Goal: Information Seeking & Learning: Compare options

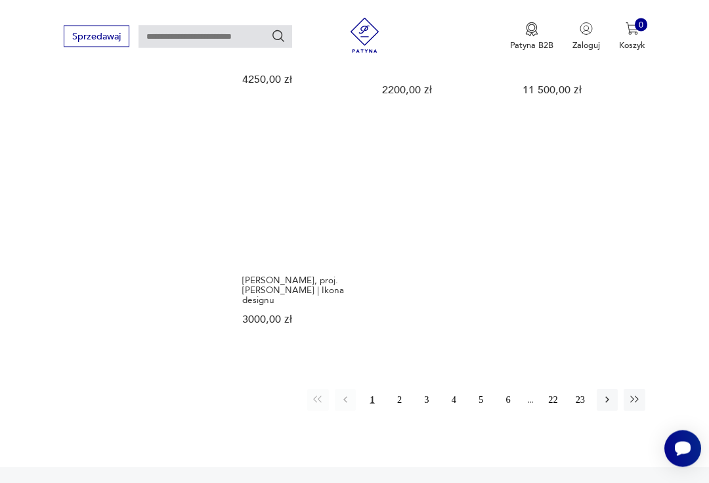
scroll to position [1595, 0]
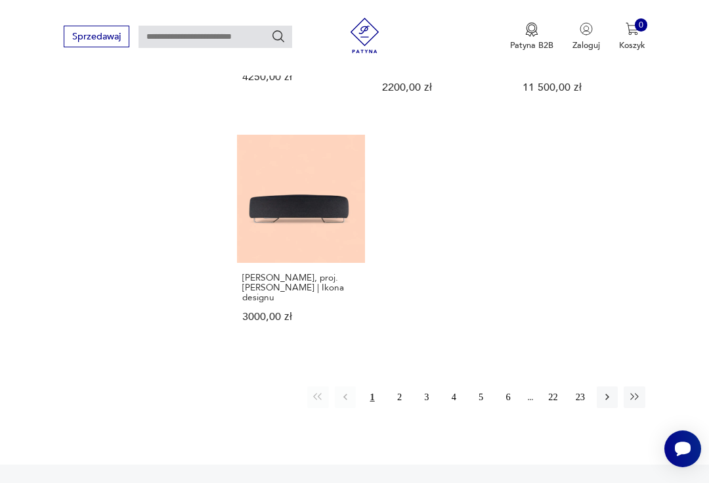
click at [400, 397] on button "2" at bounding box center [399, 396] width 21 height 21
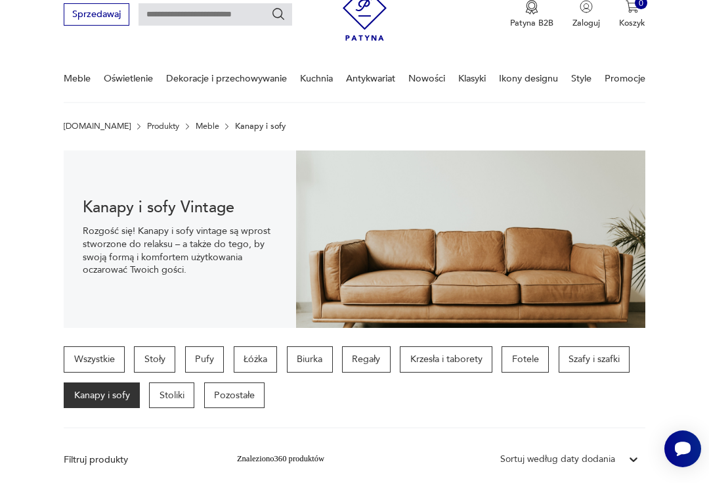
scroll to position [54, 0]
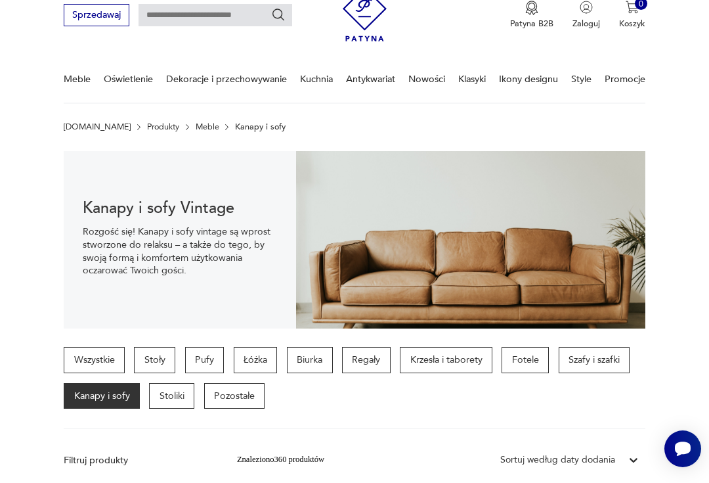
click at [368, 353] on p "Regały" at bounding box center [366, 360] width 49 height 26
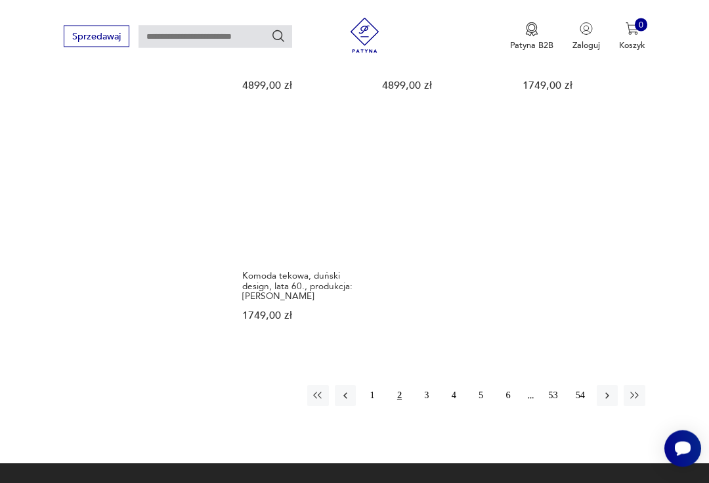
scroll to position [1707, 0]
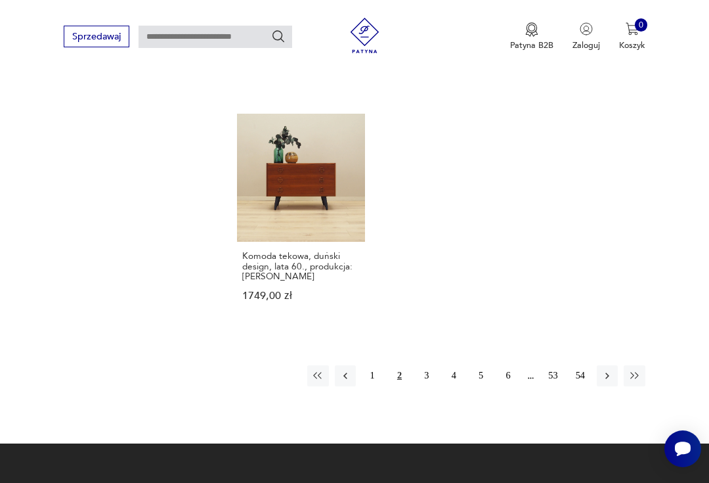
click at [423, 386] on button "3" at bounding box center [426, 375] width 21 height 21
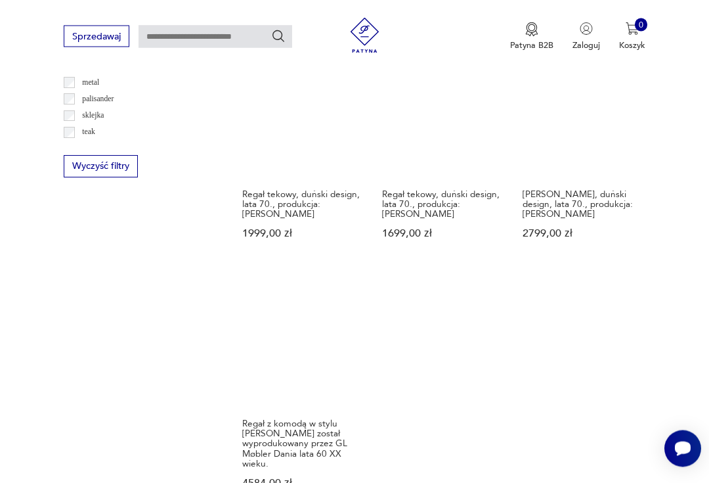
scroll to position [1529, 0]
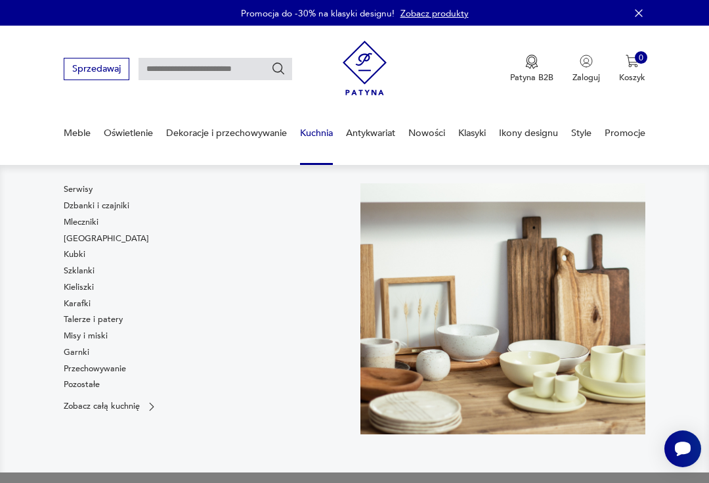
click at [73, 234] on link "[GEOGRAPHIC_DATA]" at bounding box center [106, 238] width 85 height 12
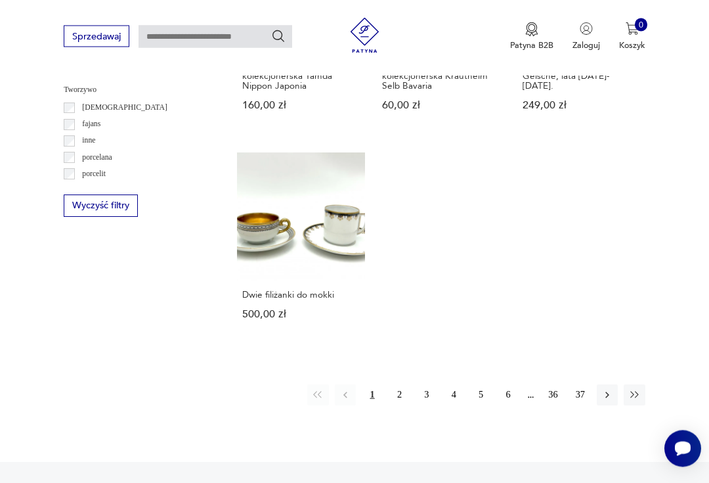
scroll to position [1547, 0]
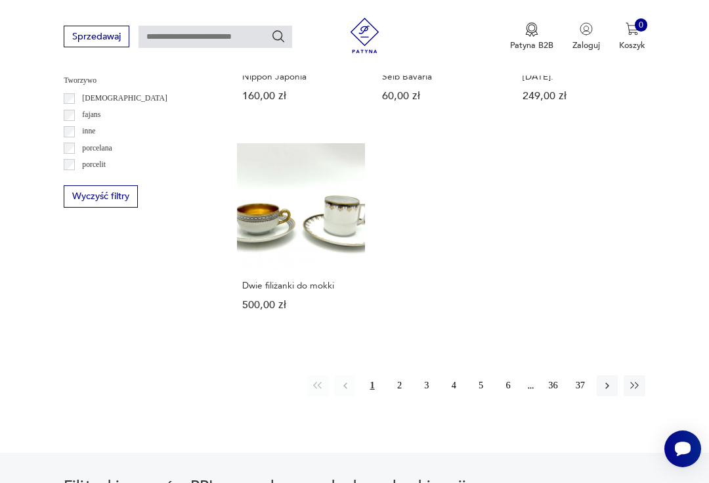
click at [395, 396] on button "2" at bounding box center [399, 385] width 21 height 21
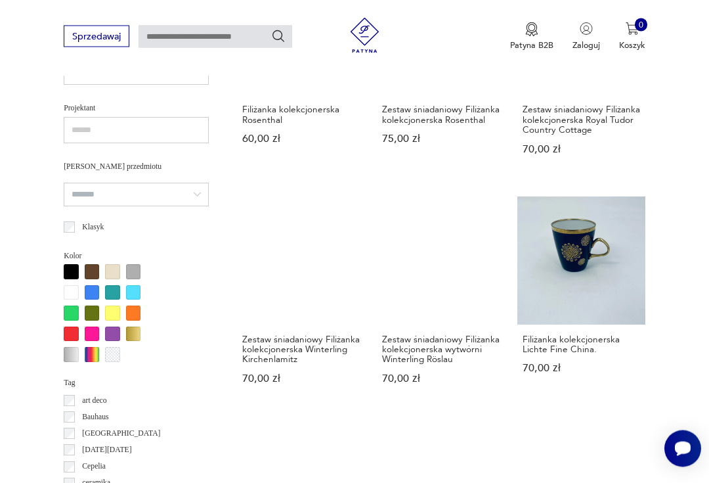
scroll to position [828, 0]
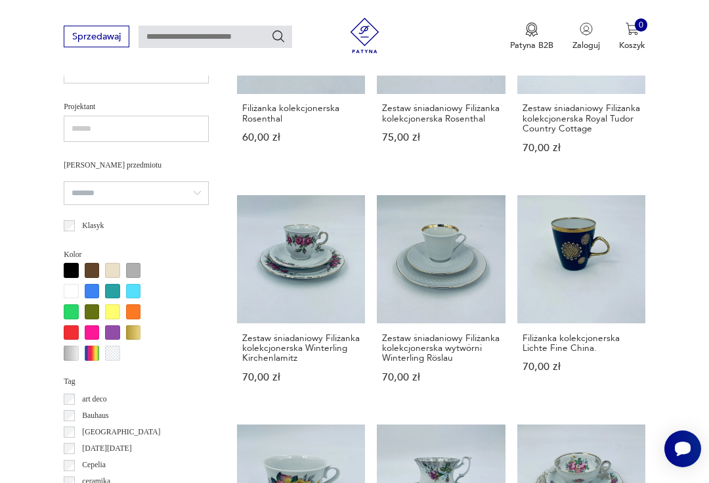
click at [89, 284] on div at bounding box center [92, 291] width 15 height 15
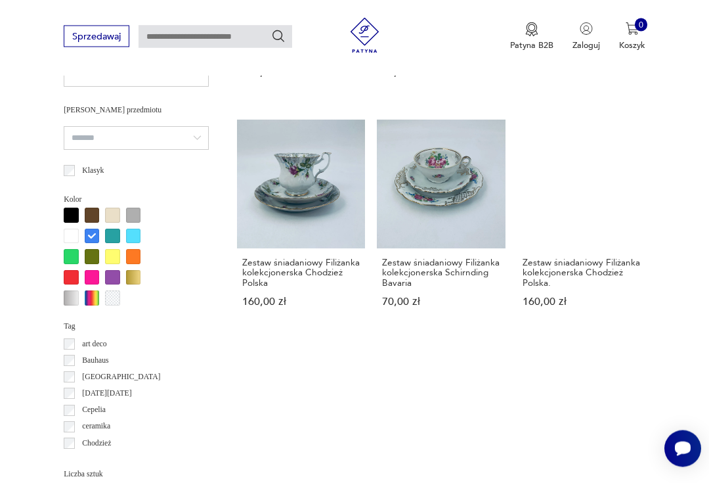
scroll to position [886, 0]
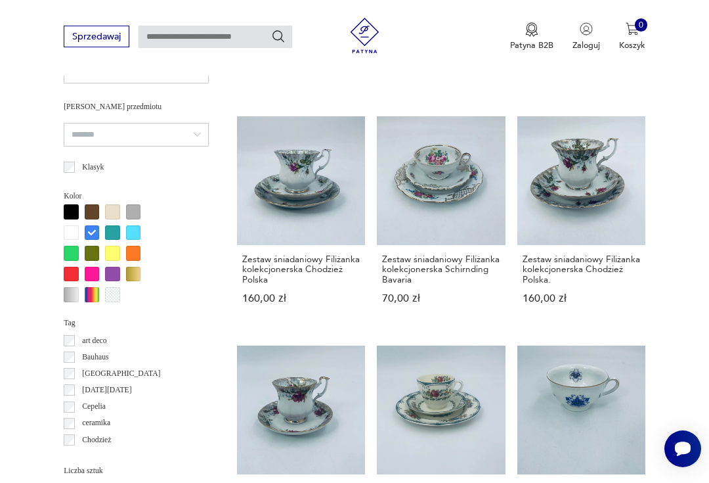
click at [66, 207] on div at bounding box center [71, 211] width 15 height 15
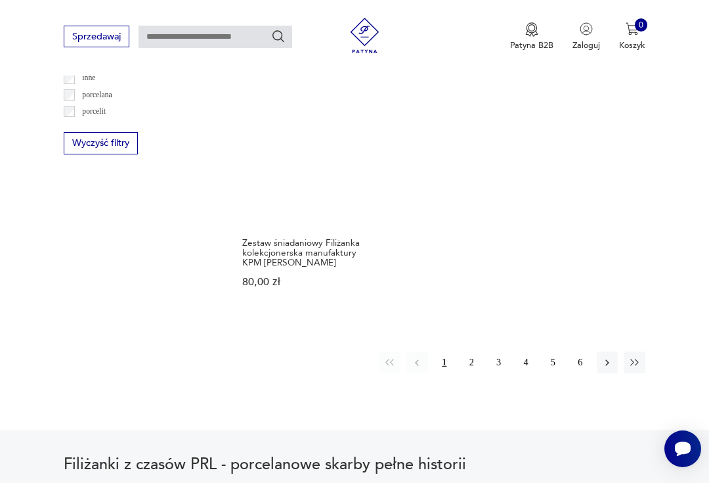
scroll to position [1606, 0]
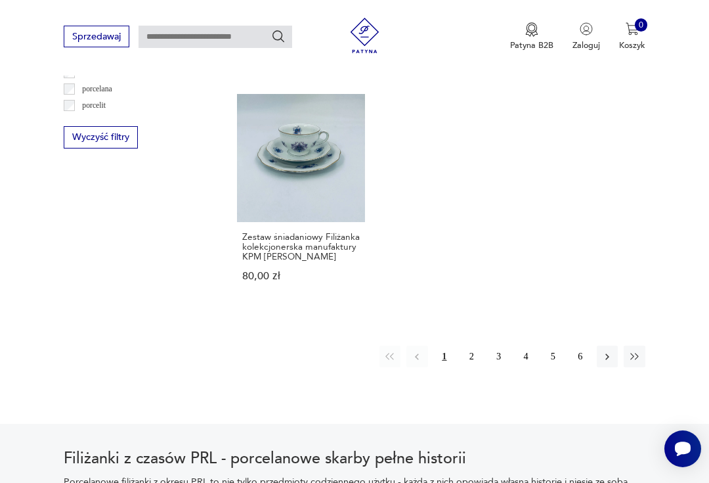
click at [467, 366] on button "2" at bounding box center [471, 355] width 21 height 21
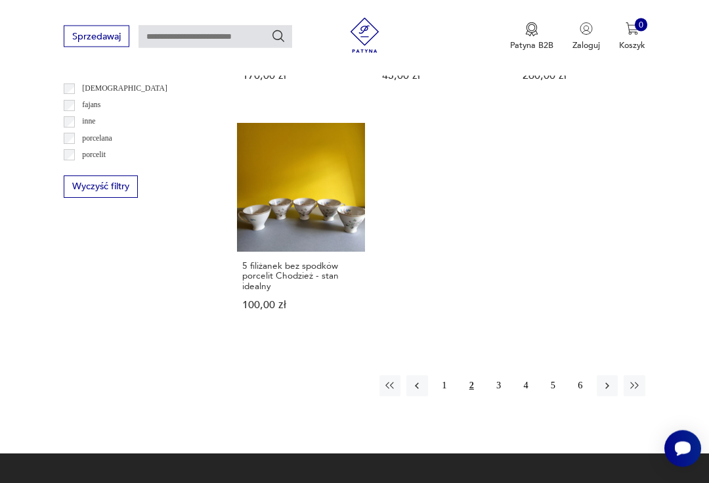
scroll to position [1570, 0]
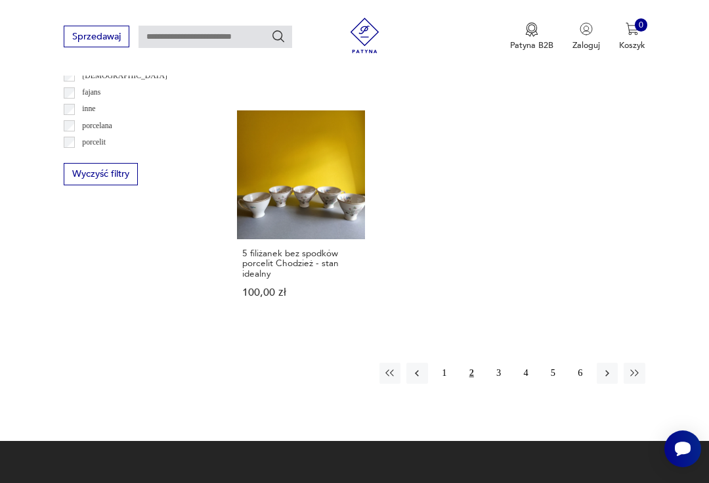
click at [496, 383] on button "3" at bounding box center [498, 372] width 21 height 21
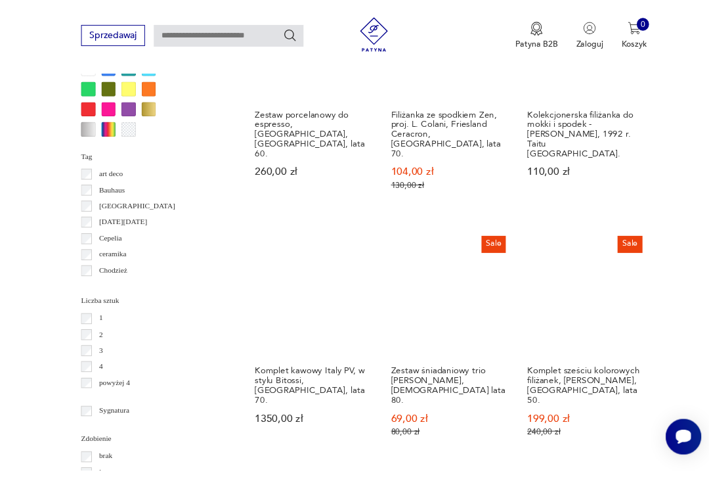
scroll to position [1100, 0]
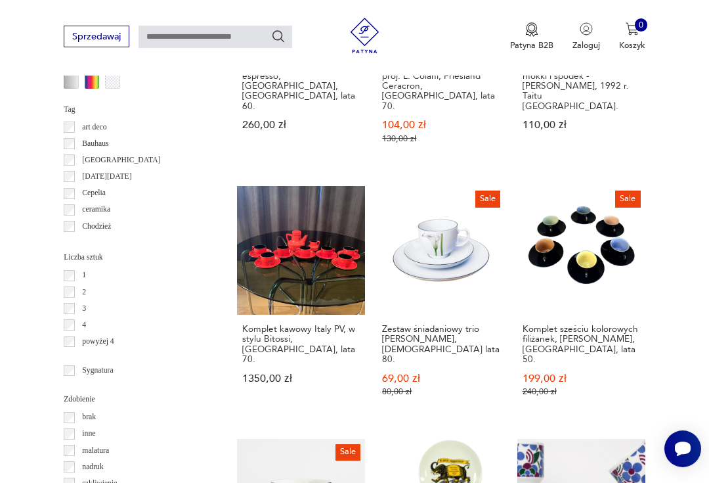
click at [557, 273] on link "Sale Komplet sześciu kolorowych filiżanek, Ditmar Urbach, Czechosłowacja, lata …" at bounding box center [581, 303] width 128 height 234
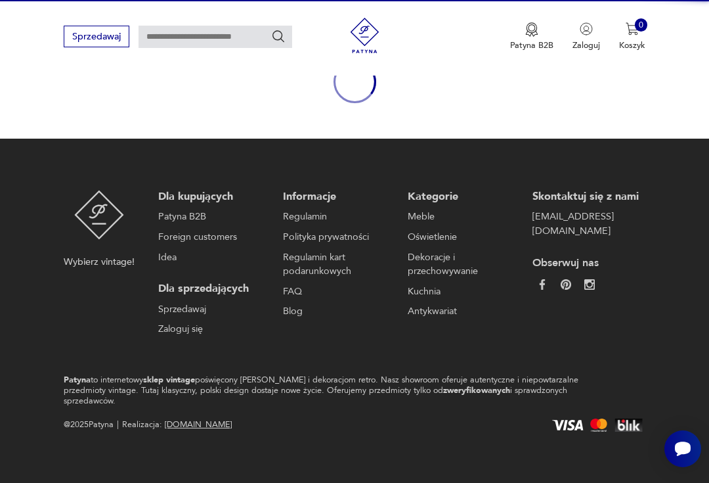
scroll to position [114, 0]
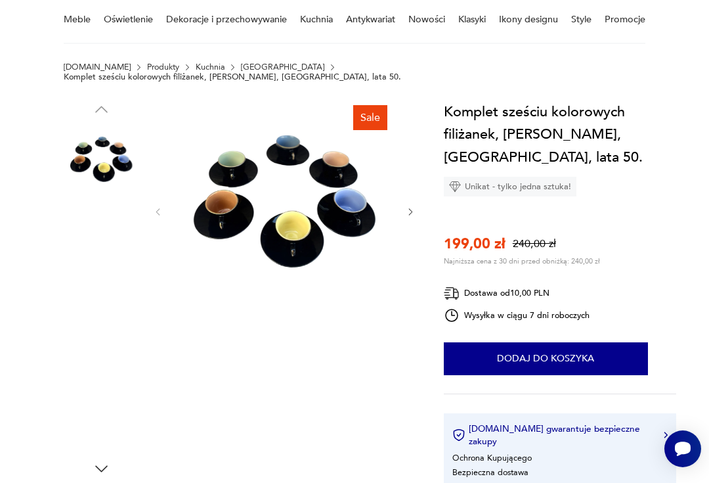
click at [83, 236] on img at bounding box center [101, 246] width 75 height 75
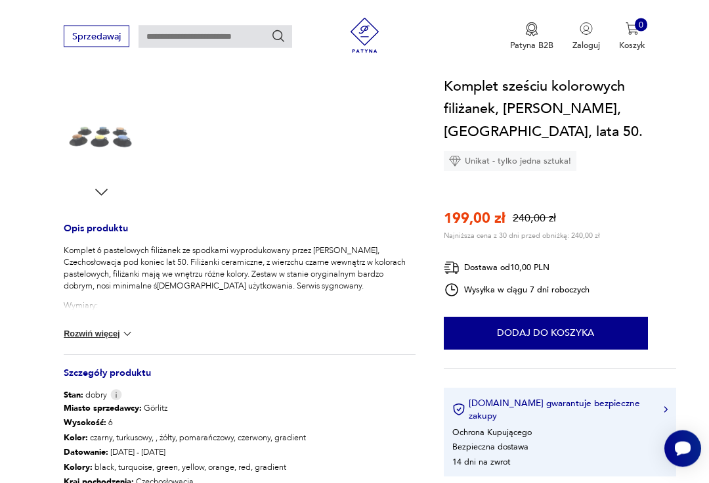
scroll to position [391, 0]
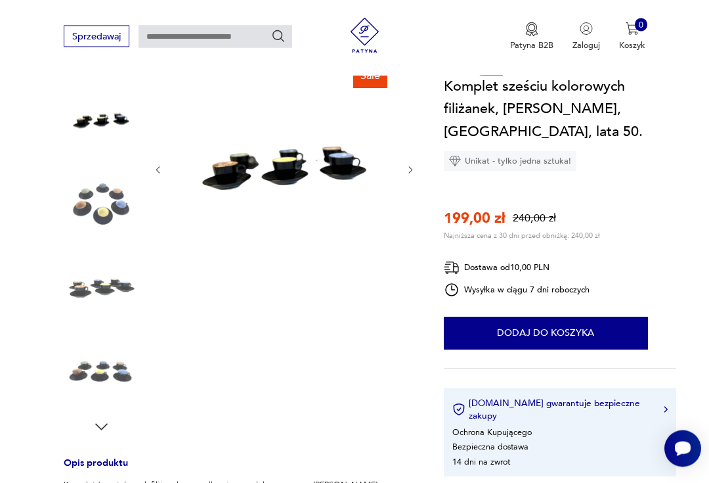
click at [95, 276] on img at bounding box center [101, 288] width 75 height 75
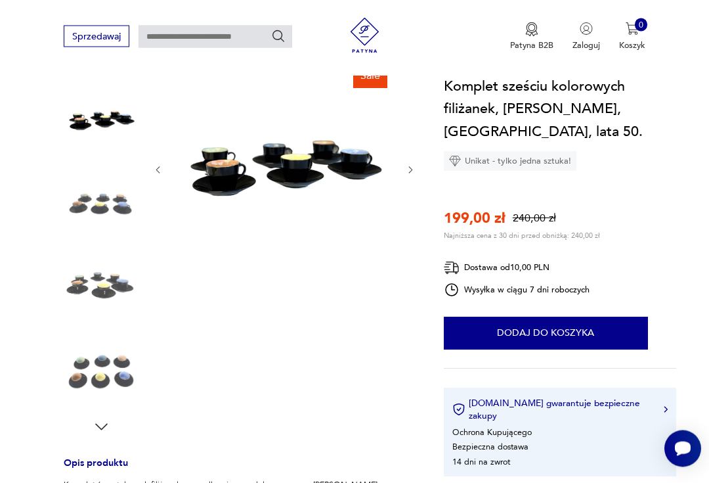
scroll to position [156, 0]
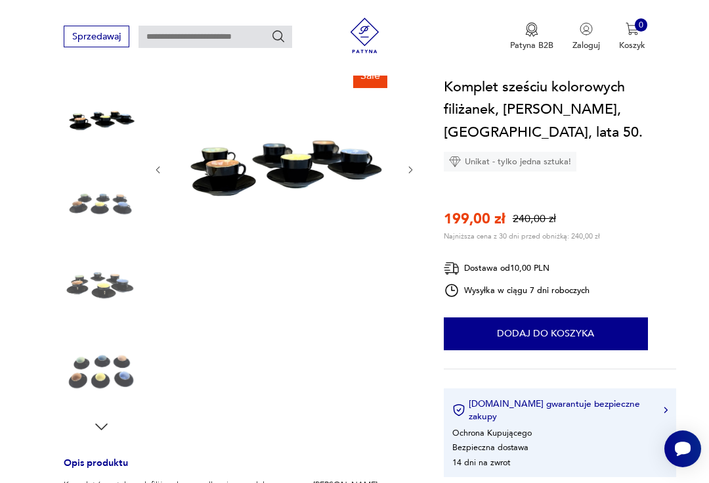
click at [104, 359] on img at bounding box center [101, 371] width 75 height 75
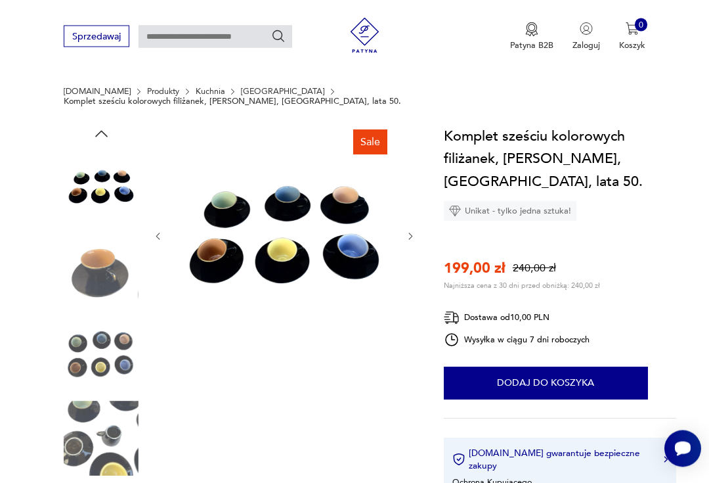
scroll to position [0, 0]
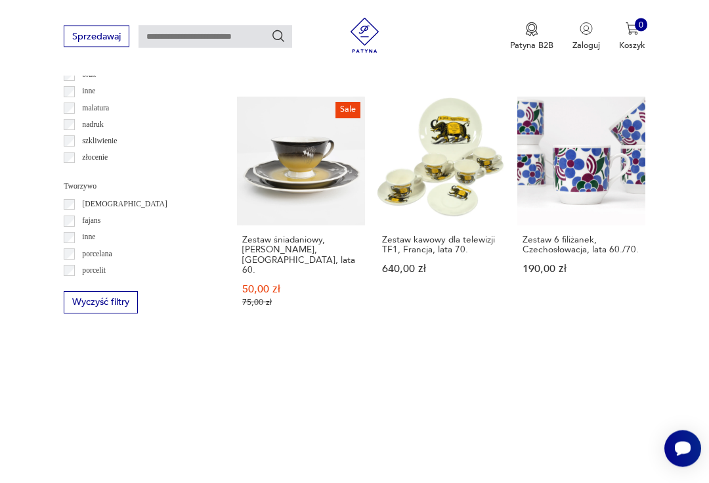
scroll to position [1443, 0]
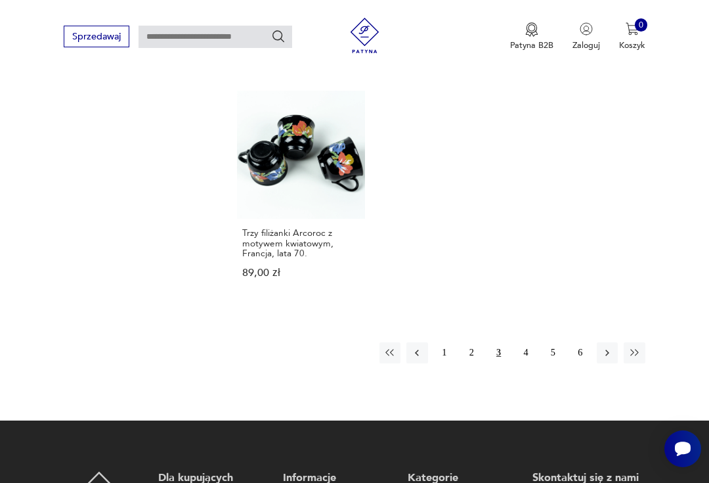
click at [521, 342] on button "4" at bounding box center [525, 352] width 21 height 21
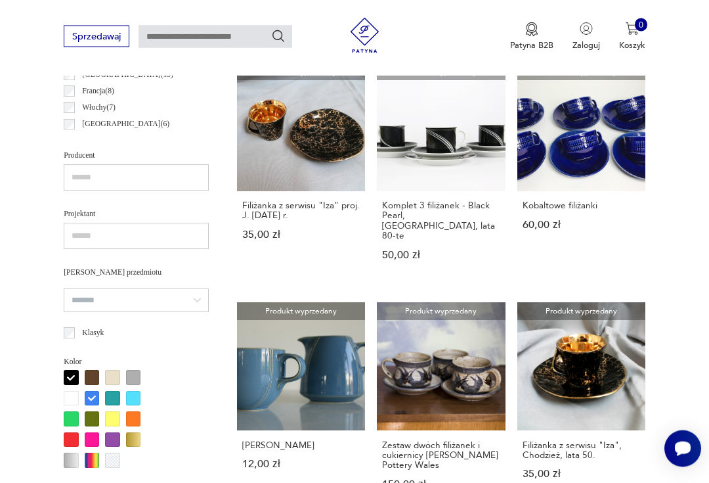
scroll to position [717, 0]
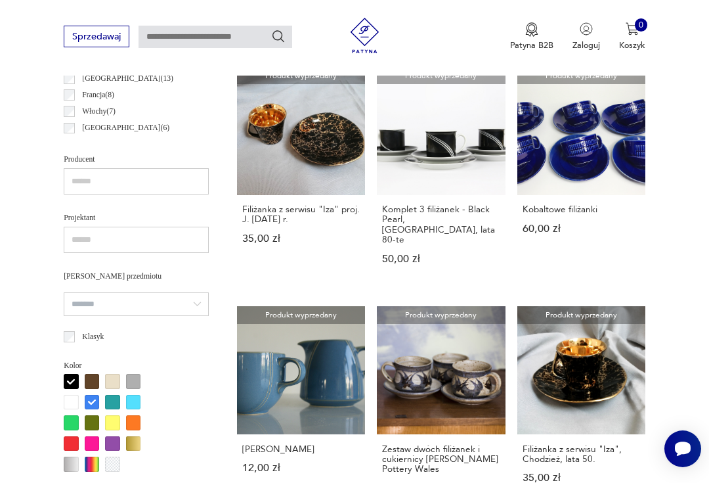
click at [255, 152] on link "Produkt wyprzedany Filiżanka z serwisu "Iza" proj. J. Września 1959 r. 35,00 zł" at bounding box center [301, 176] width 128 height 221
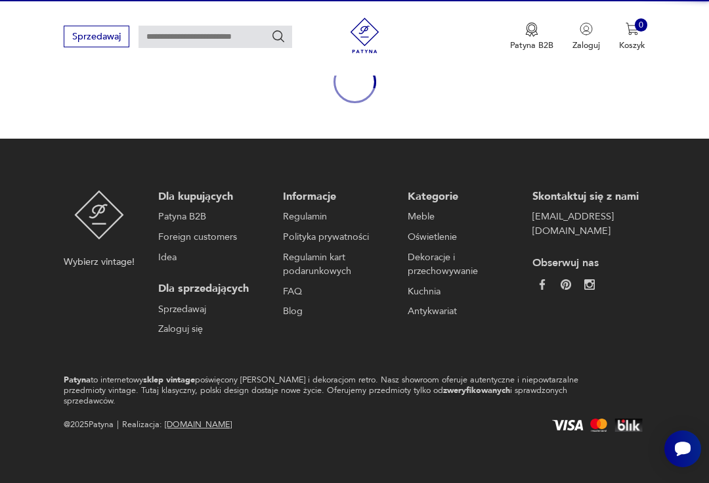
scroll to position [114, 0]
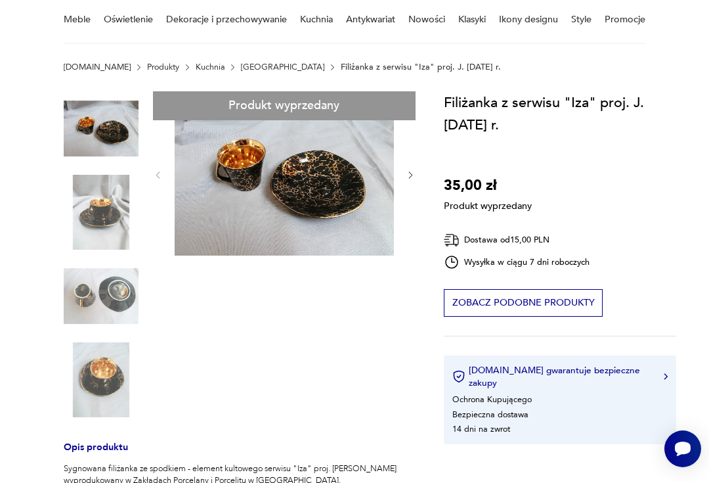
click at [98, 219] on div "Produkt wyprzedany Opis produktu Sygnowana filiżanka ze spodkiem - element kult…" at bounding box center [240, 450] width 352 height 718
click at [104, 209] on div "Produkt wyprzedany Opis produktu Sygnowana filiżanka ze spodkiem - element kult…" at bounding box center [240, 450] width 352 height 718
click at [97, 219] on div "Produkt wyprzedany Opis produktu Sygnowana filiżanka ze spodkiem - element kult…" at bounding box center [240, 450] width 352 height 718
click at [113, 231] on div "Produkt wyprzedany Opis produktu Sygnowana filiżanka ze spodkiem - element kult…" at bounding box center [240, 450] width 352 height 718
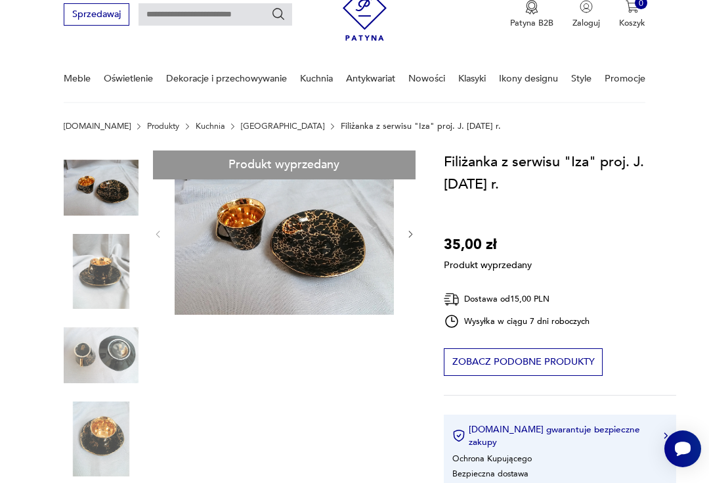
scroll to position [0, 0]
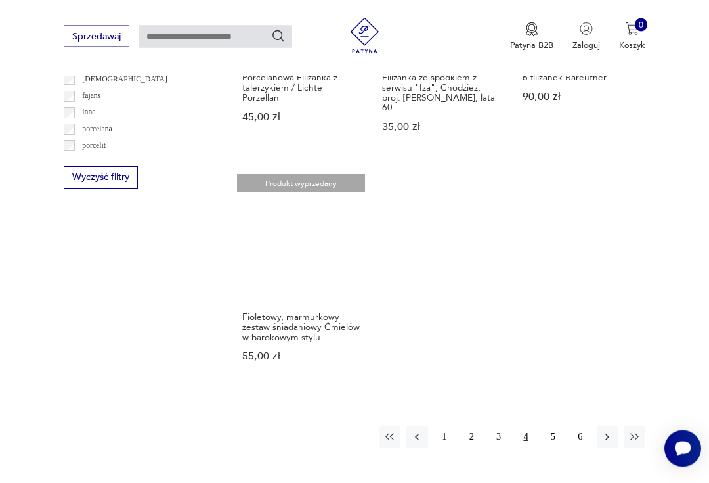
scroll to position [1571, 0]
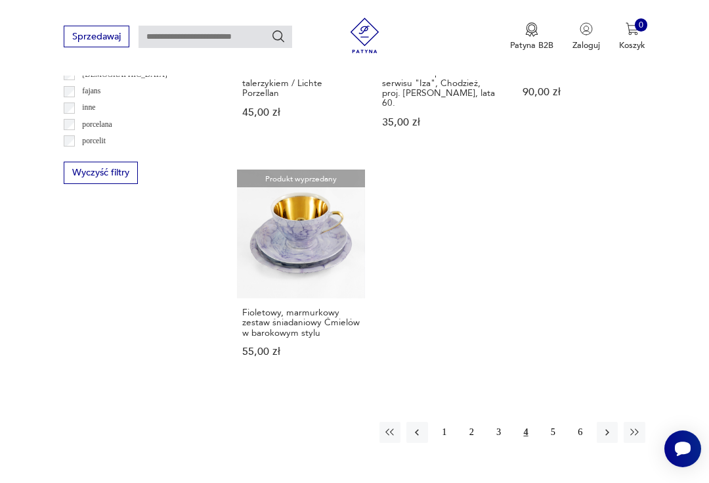
click at [549, 435] on button "5" at bounding box center [552, 431] width 21 height 21
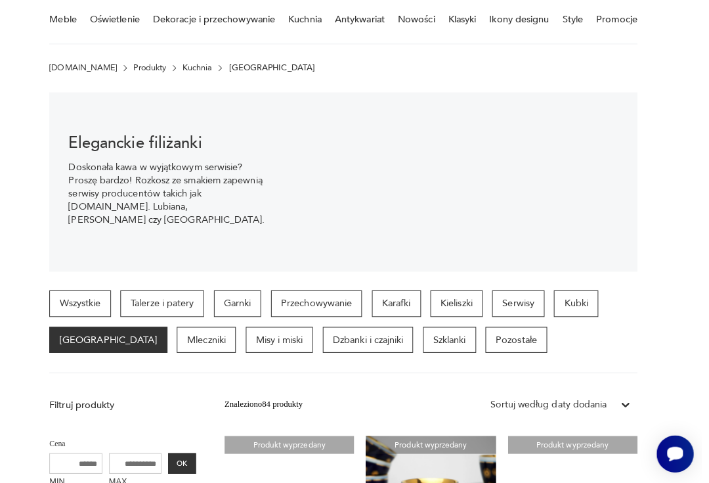
scroll to position [113, 0]
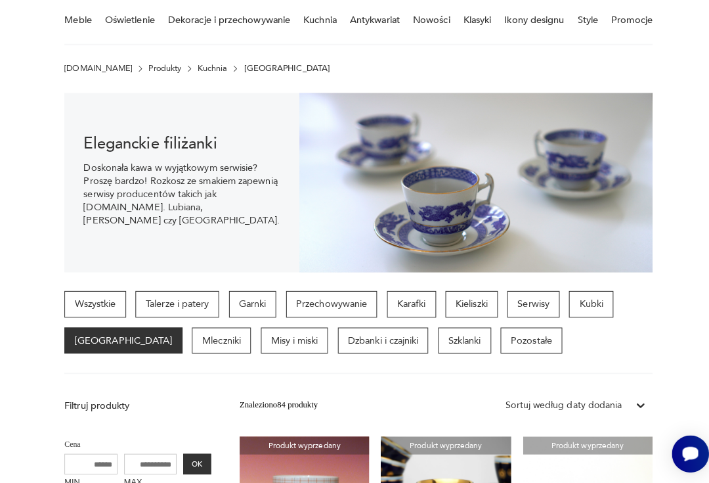
click at [184, 296] on p "Talerze i patery" at bounding box center [175, 301] width 83 height 26
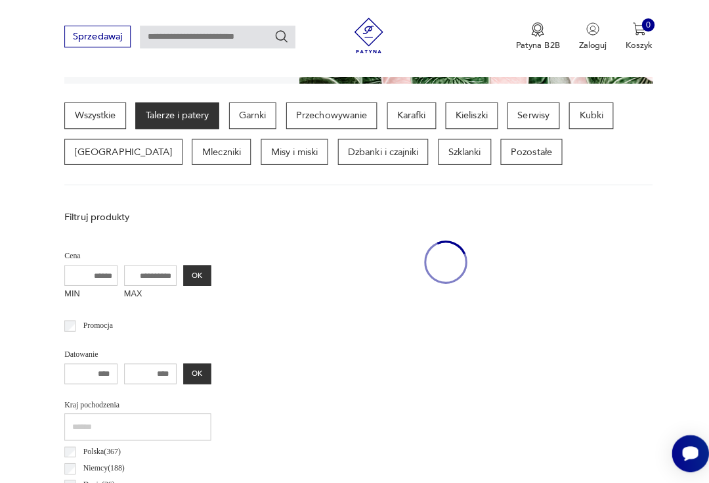
scroll to position [303, 0]
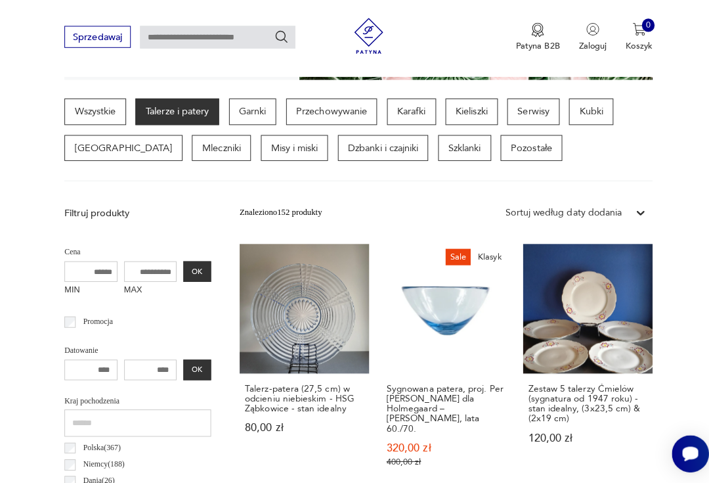
click at [258, 148] on p "Misy i miski" at bounding box center [291, 146] width 67 height 26
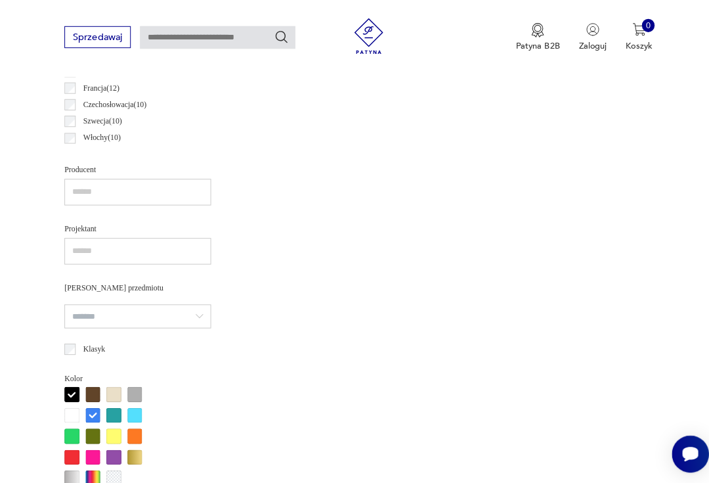
click at [72, 382] on div at bounding box center [71, 389] width 15 height 15
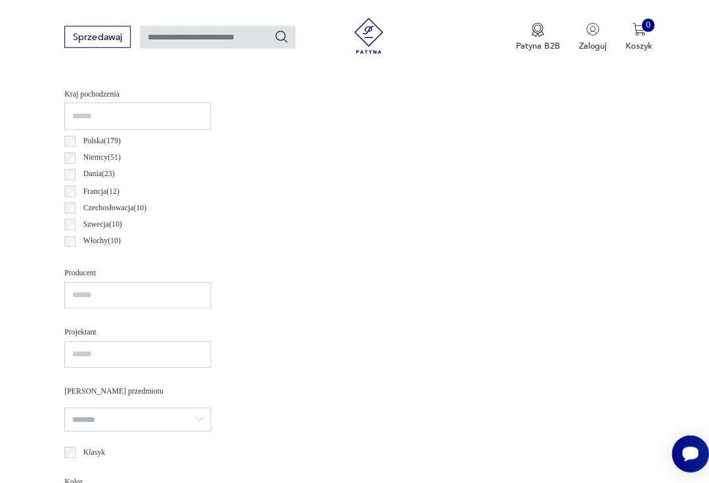
click at [89, 402] on input "search" at bounding box center [136, 414] width 145 height 24
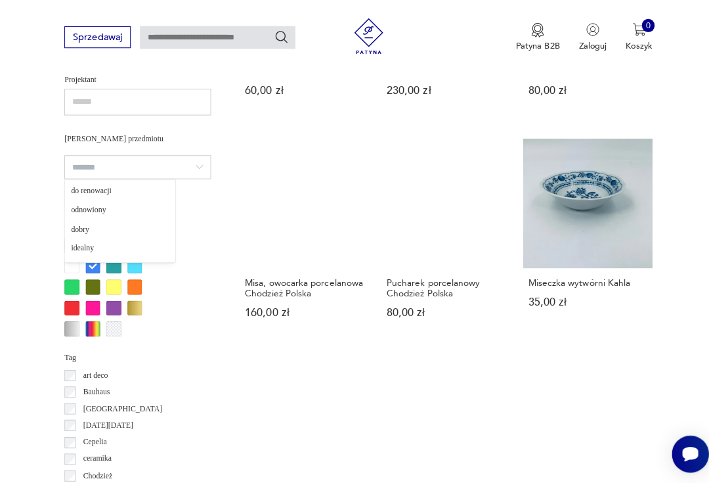
scroll to position [856, 0]
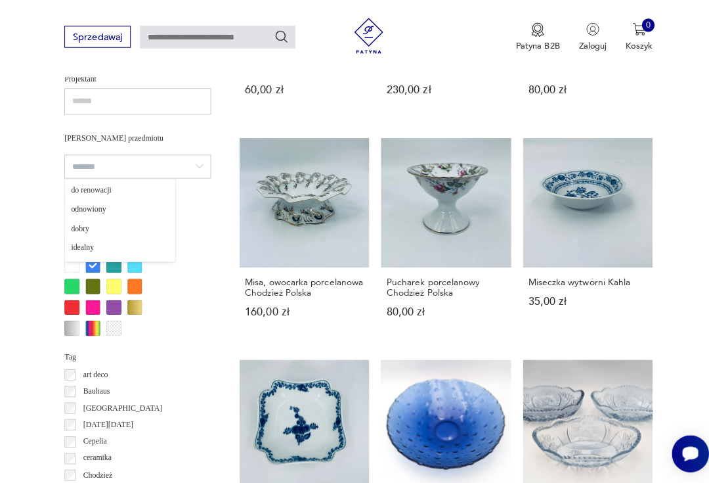
click at [27, 205] on section "Filtruj produkty Cena MIN MAX OK Promocja Datowanie OK Kraj pochodzenia Polska …" at bounding box center [354, 400] width 709 height 1509
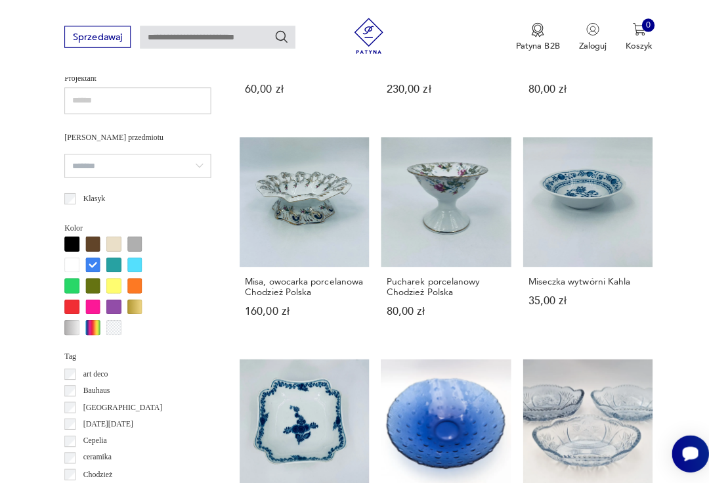
click at [93, 258] on div at bounding box center [92, 262] width 15 height 15
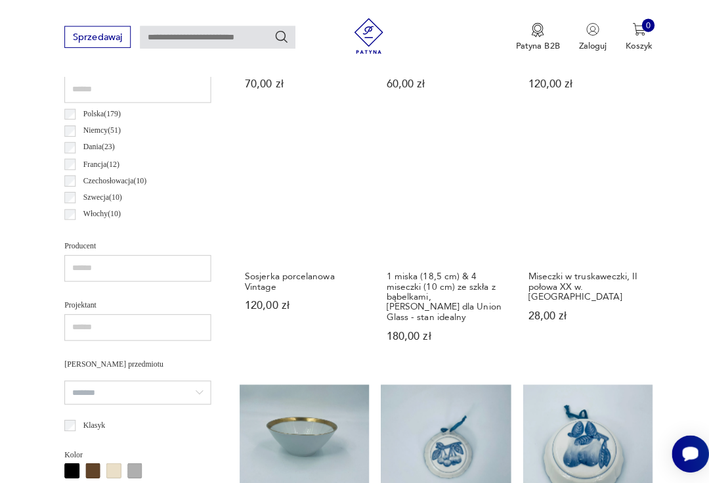
scroll to position [643, 0]
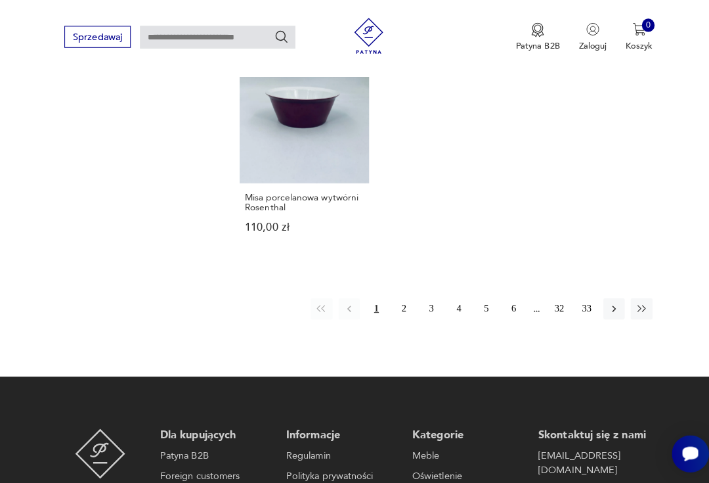
click at [396, 316] on button "2" at bounding box center [399, 305] width 21 height 21
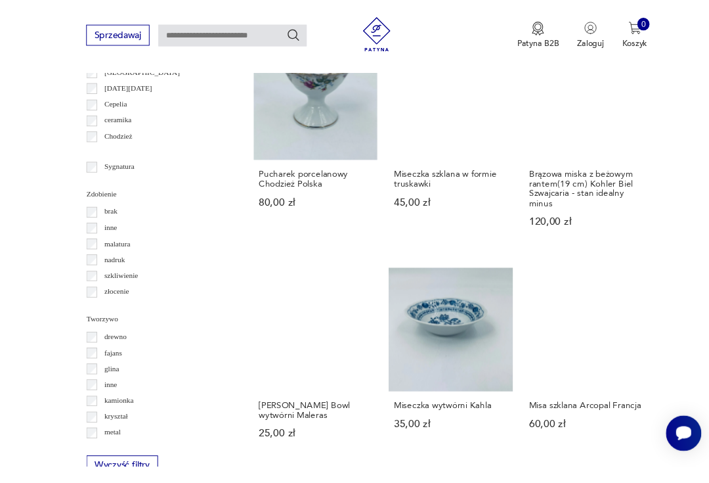
scroll to position [1228, 0]
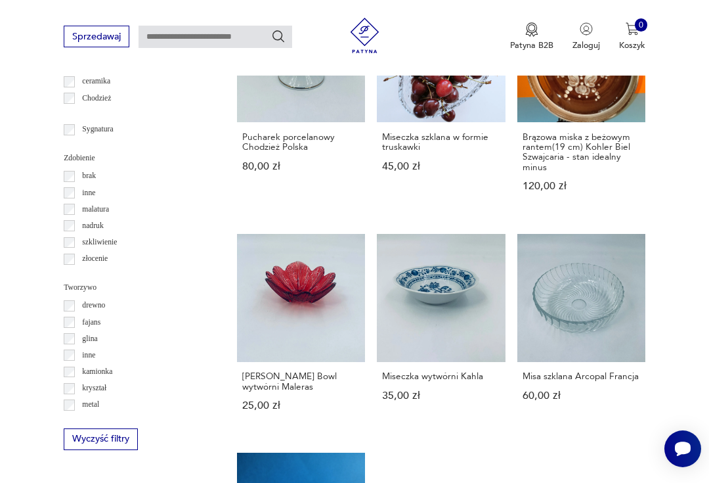
click at [567, 356] on link "Misa szklana Arcopal Francja 60,00 zł" at bounding box center [581, 334] width 128 height 200
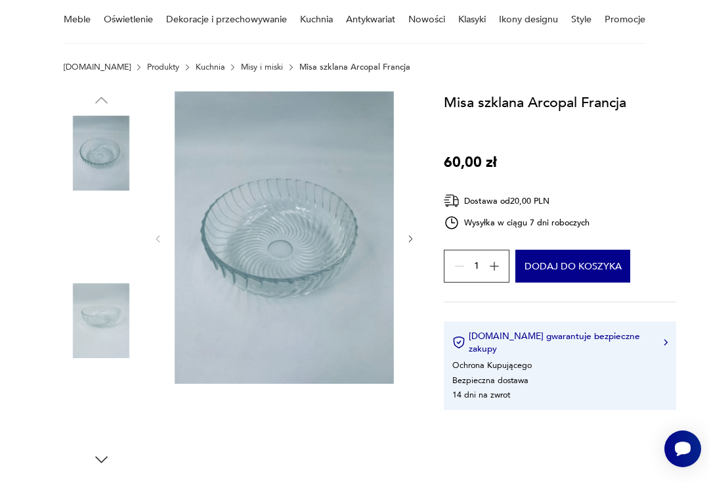
click at [99, 238] on img at bounding box center [101, 236] width 75 height 75
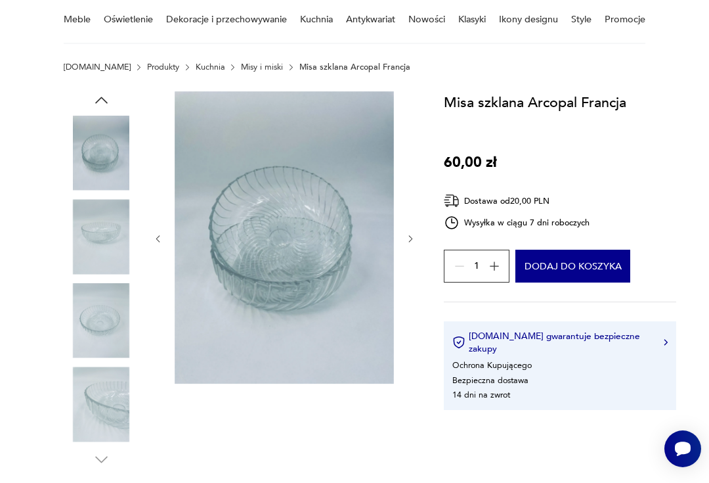
click at [91, 320] on img at bounding box center [101, 320] width 75 height 75
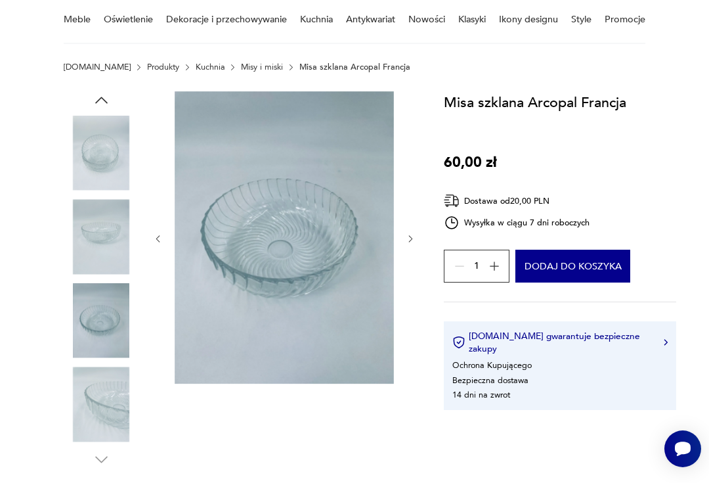
click at [92, 395] on img at bounding box center [101, 403] width 75 height 75
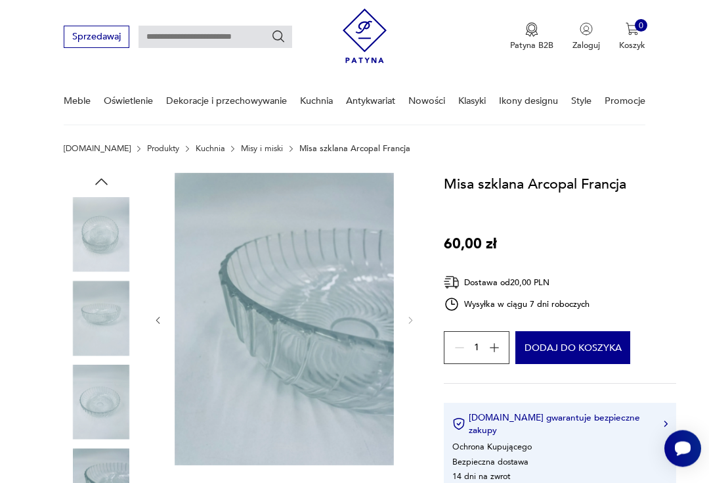
scroll to position [0, 0]
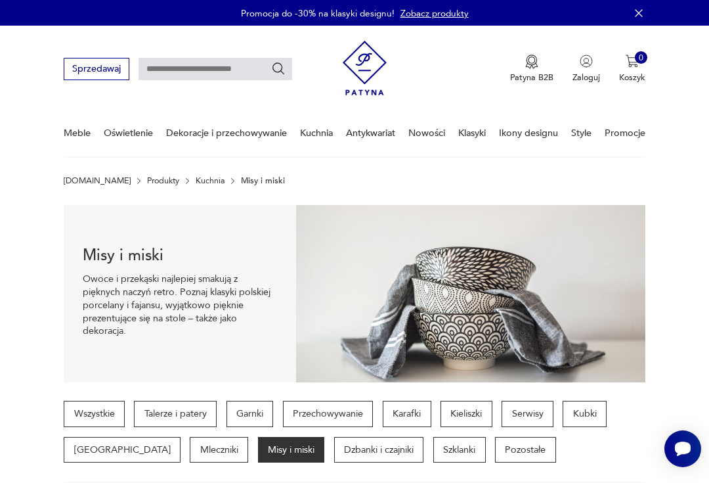
scroll to position [1241, 0]
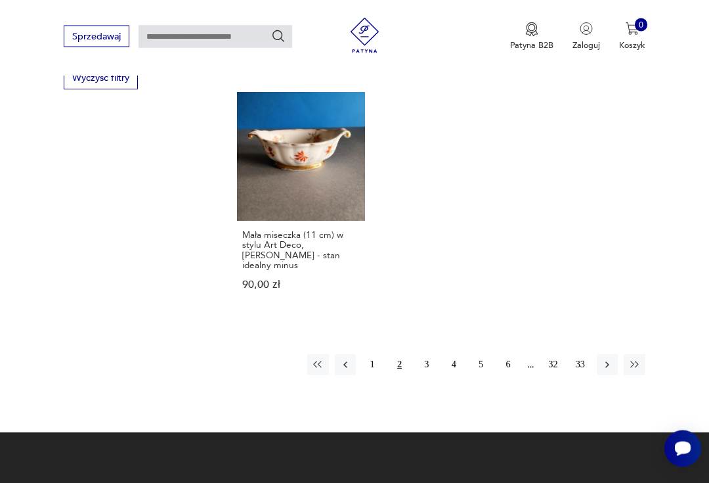
click at [425, 375] on button "3" at bounding box center [426, 364] width 21 height 21
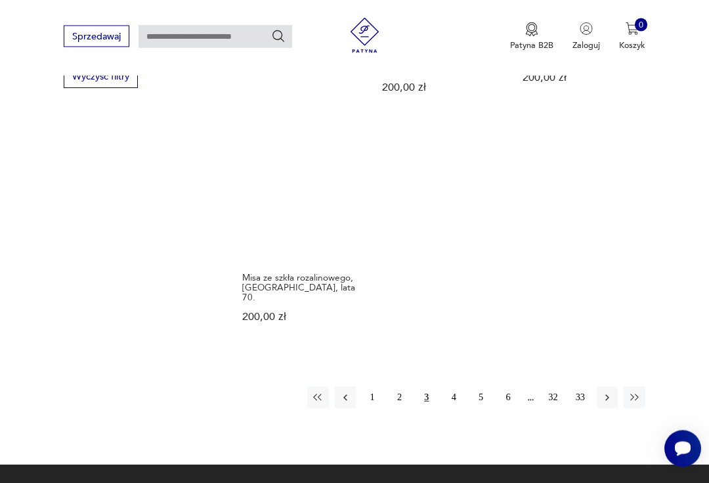
scroll to position [1589, 0]
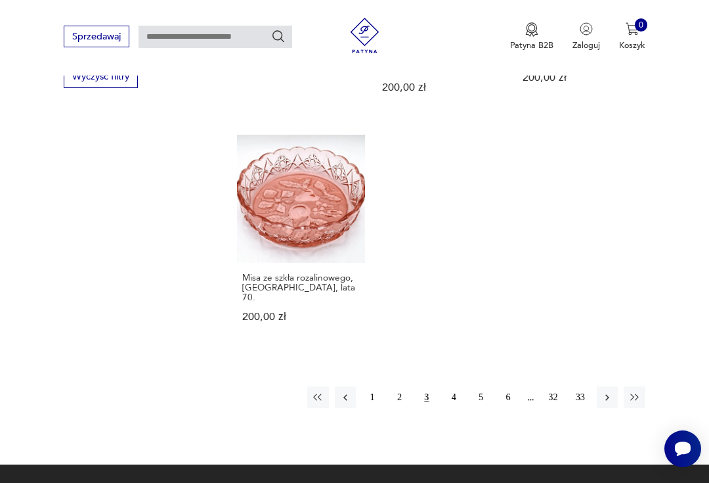
click at [452, 390] on button "4" at bounding box center [453, 396] width 21 height 21
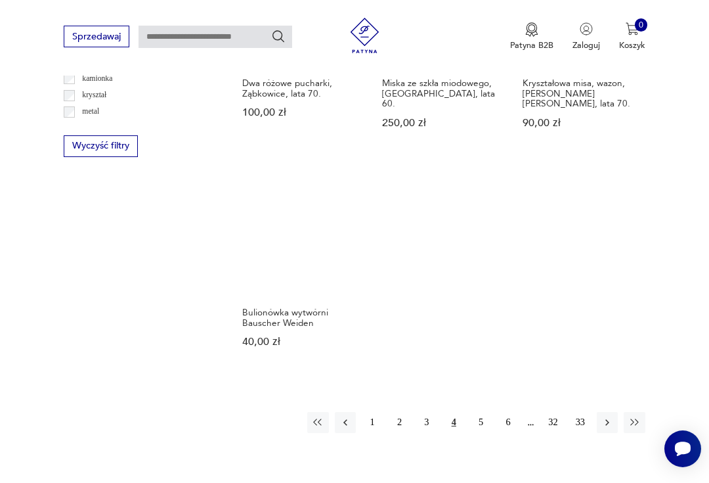
scroll to position [1520, 0]
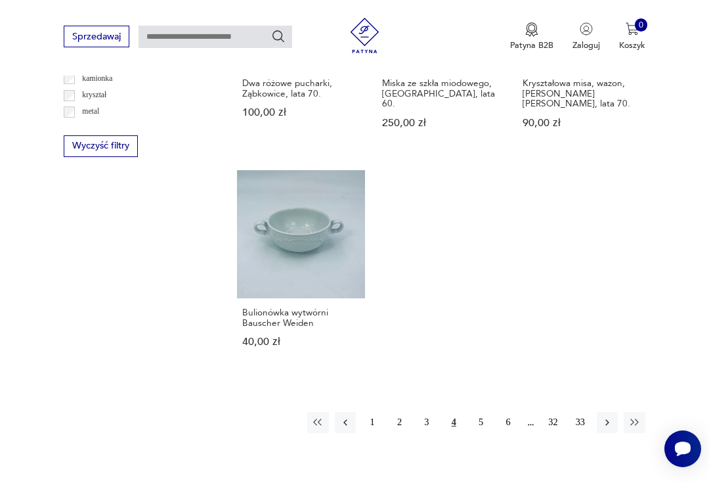
click at [479, 433] on button "5" at bounding box center [480, 422] width 21 height 21
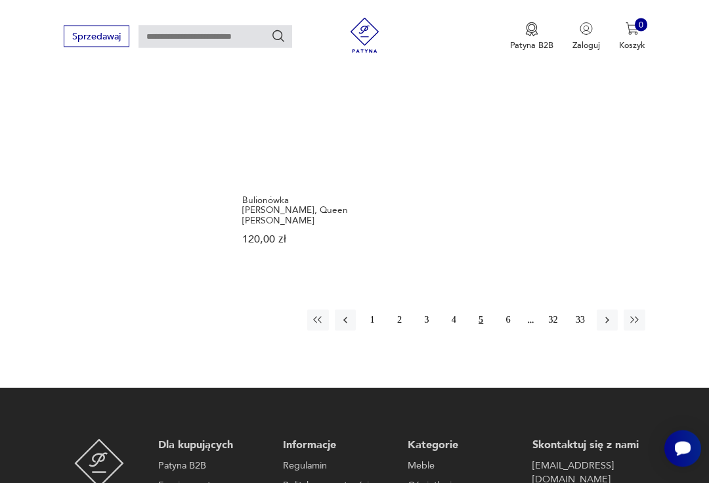
scroll to position [1623, 0]
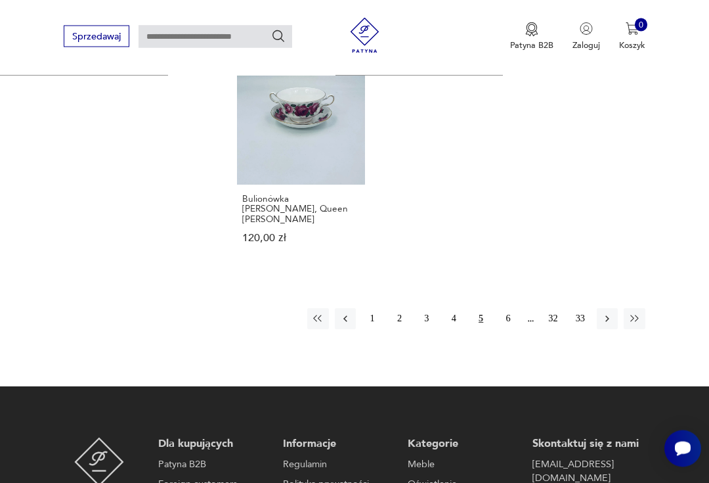
click at [506, 330] on button "6" at bounding box center [508, 319] width 21 height 21
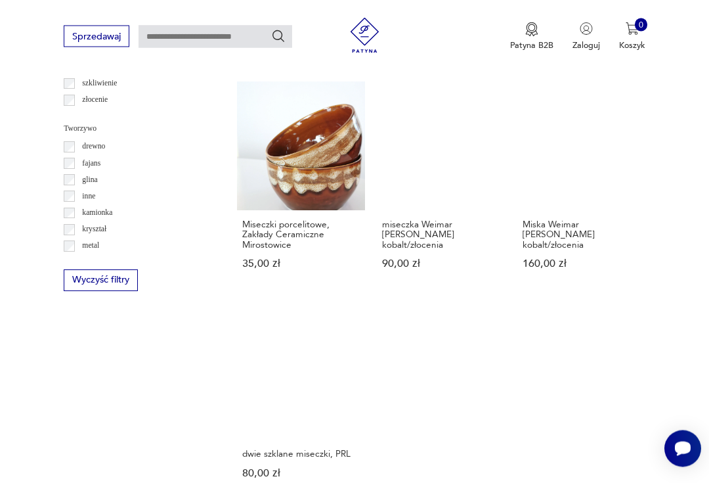
scroll to position [1394, 0]
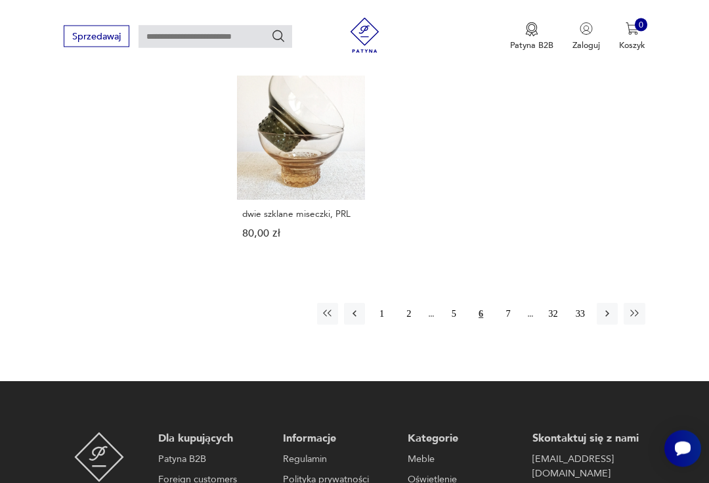
click at [506, 324] on button "7" at bounding box center [508, 313] width 21 height 21
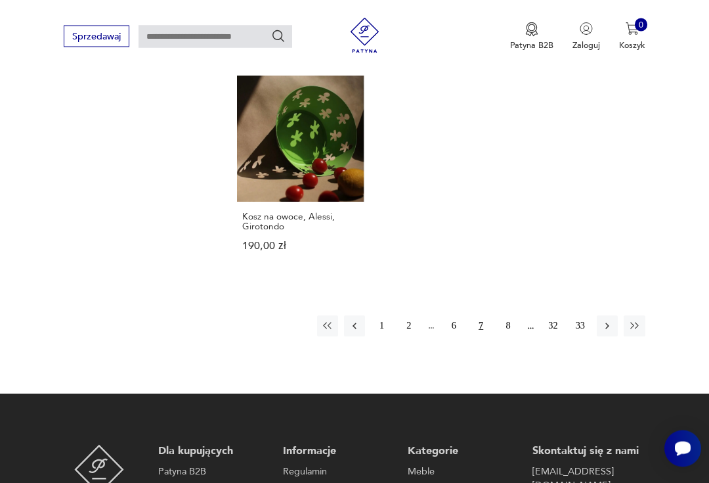
scroll to position [1650, 0]
click at [504, 336] on button "8" at bounding box center [508, 325] width 21 height 21
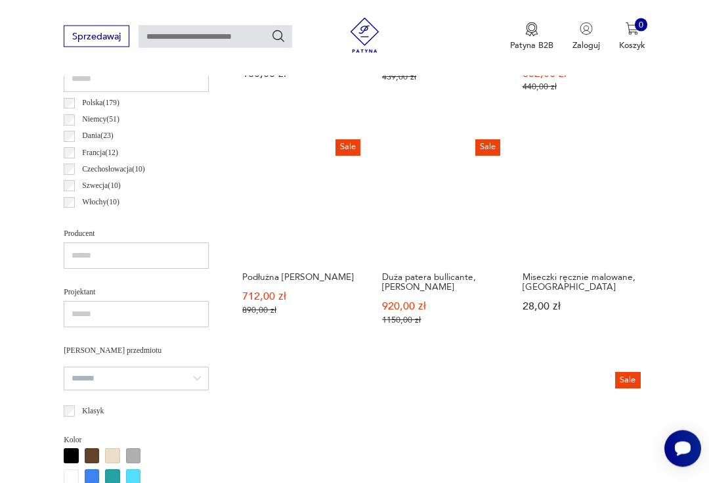
scroll to position [643, 0]
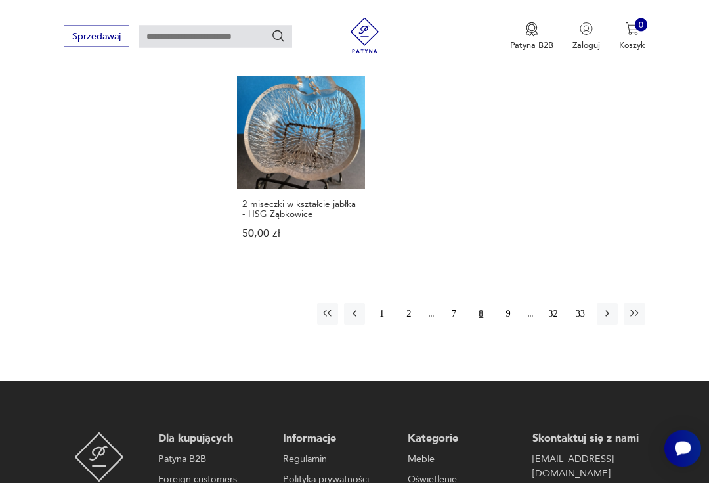
click at [504, 324] on button "9" at bounding box center [508, 313] width 21 height 21
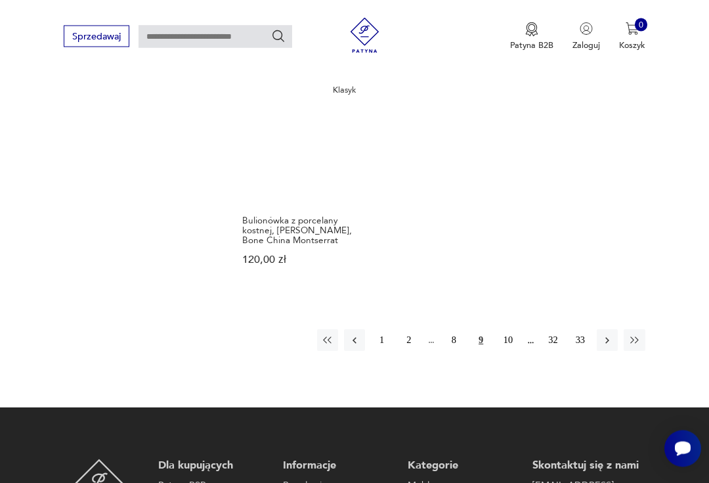
scroll to position [1616, 0]
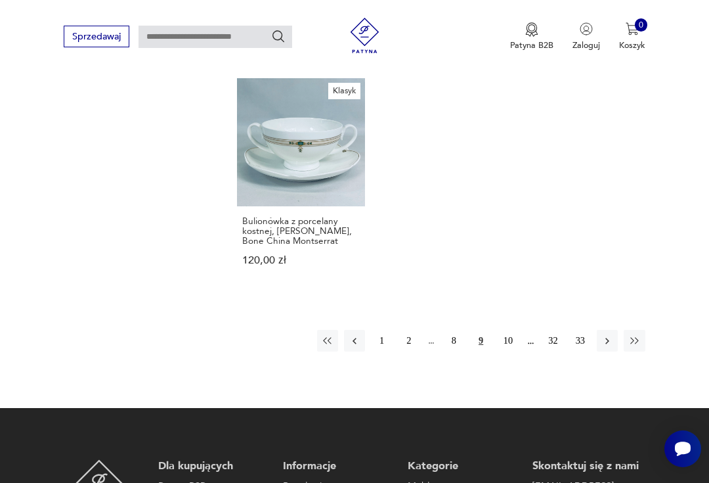
click at [512, 351] on button "10" at bounding box center [508, 340] width 21 height 21
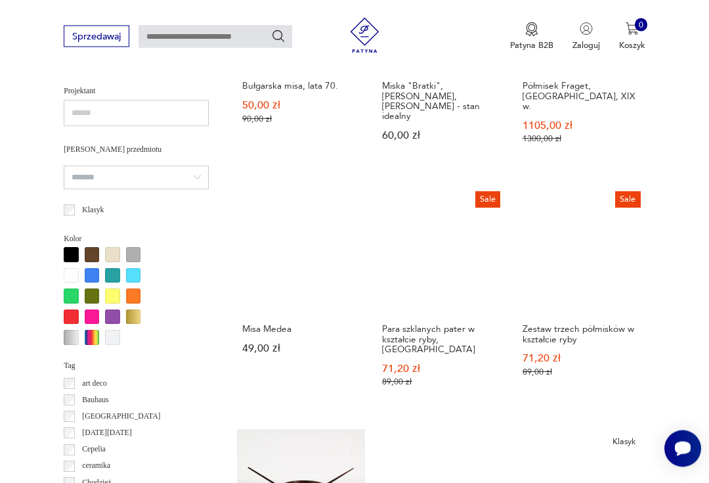
scroll to position [848, 0]
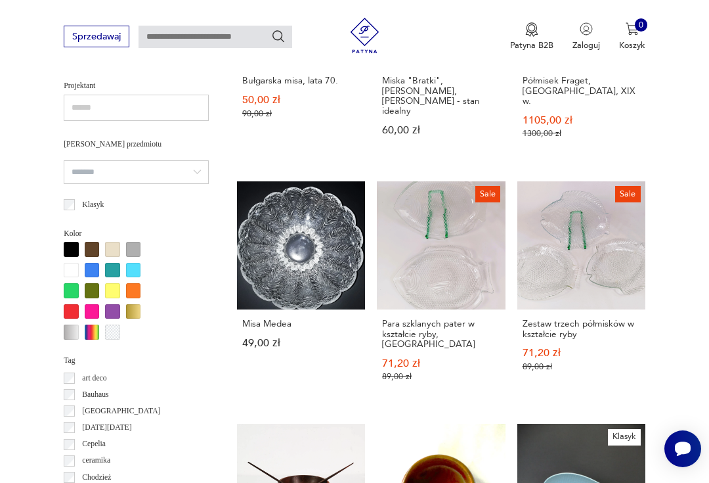
click at [253, 273] on link "Misa Medea 49,00 zł" at bounding box center [301, 293] width 128 height 224
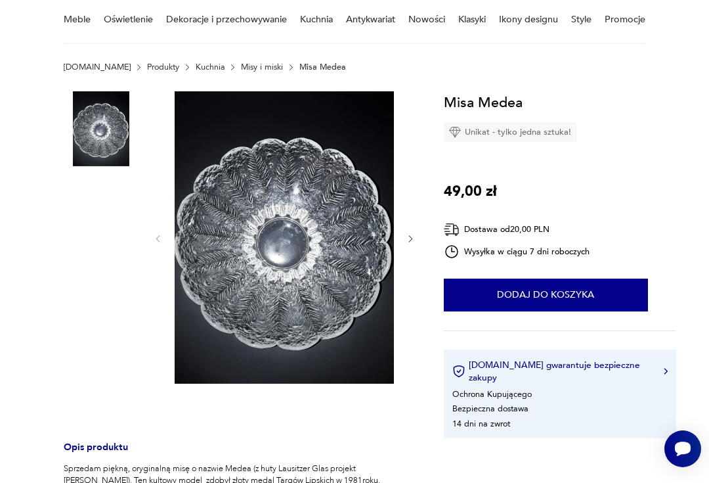
click at [87, 219] on img at bounding box center [101, 212] width 75 height 75
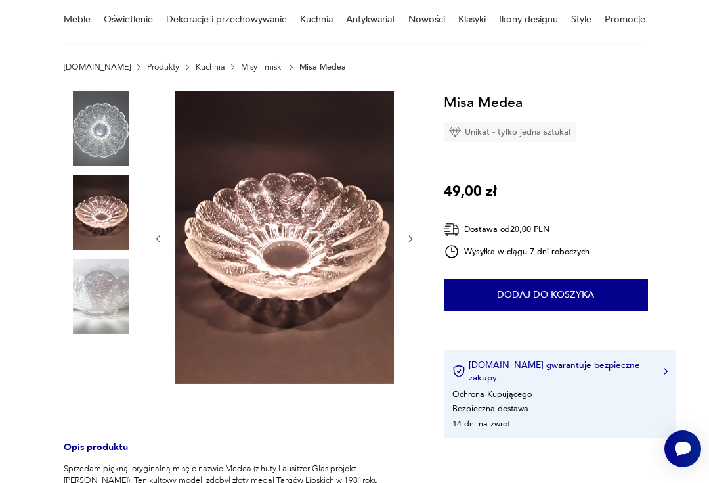
click at [91, 300] on img at bounding box center [101, 296] width 75 height 75
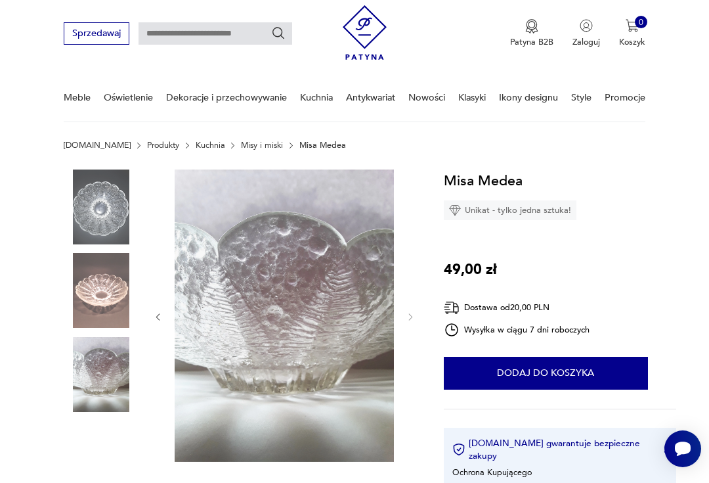
scroll to position [0, 0]
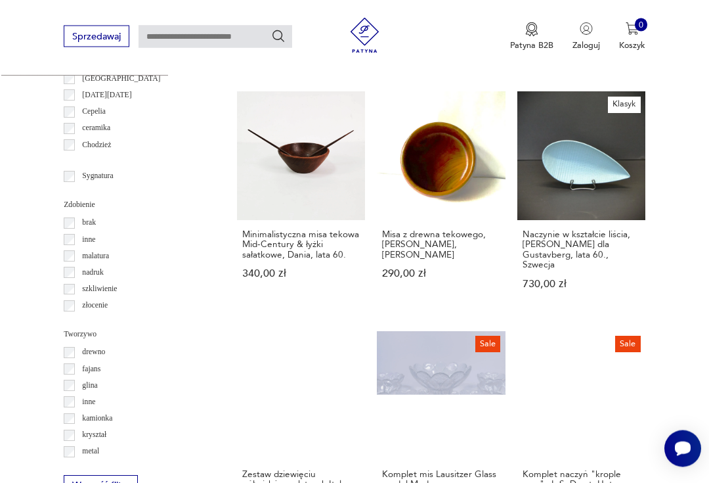
scroll to position [1186, 0]
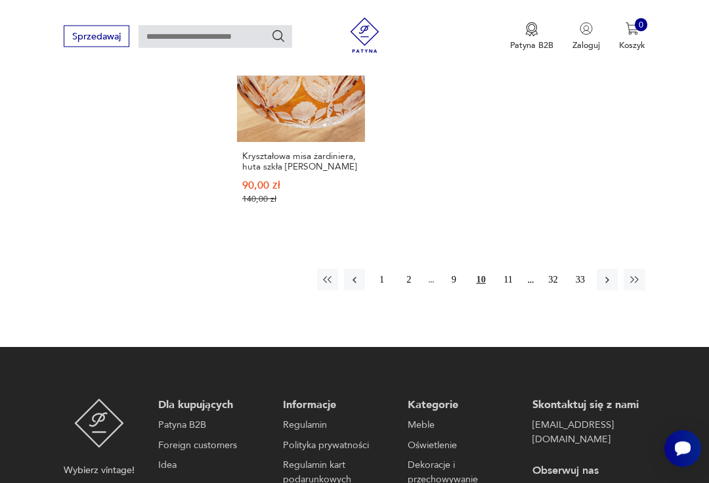
click at [504, 290] on button "11" at bounding box center [508, 279] width 21 height 21
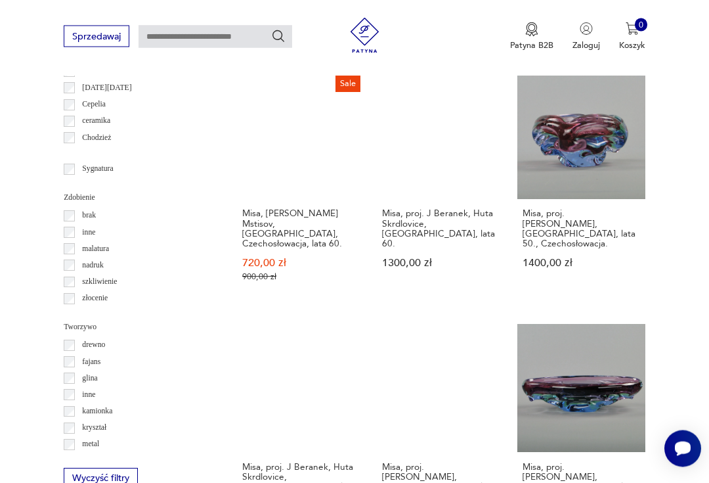
scroll to position [1190, 0]
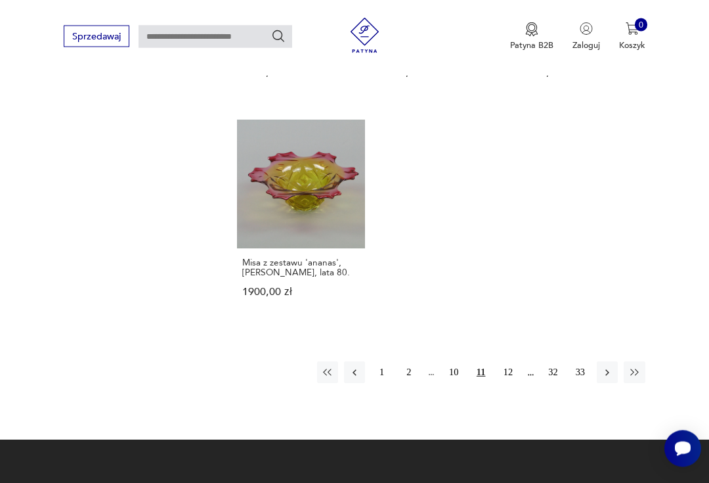
click at [510, 383] on button "12" at bounding box center [508, 372] width 21 height 21
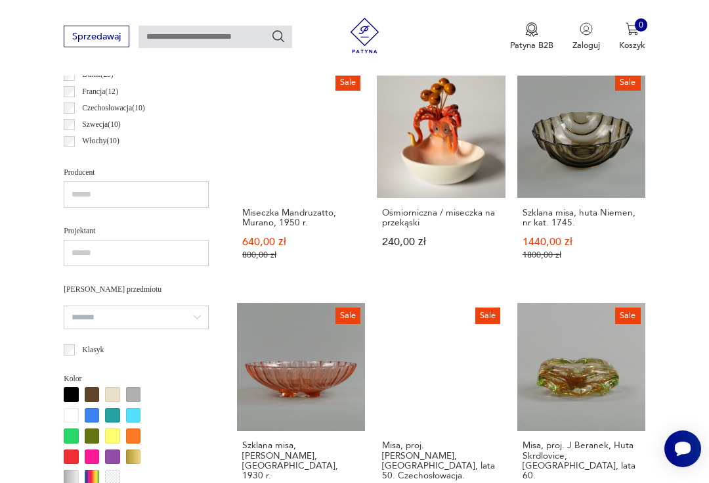
scroll to position [303, 0]
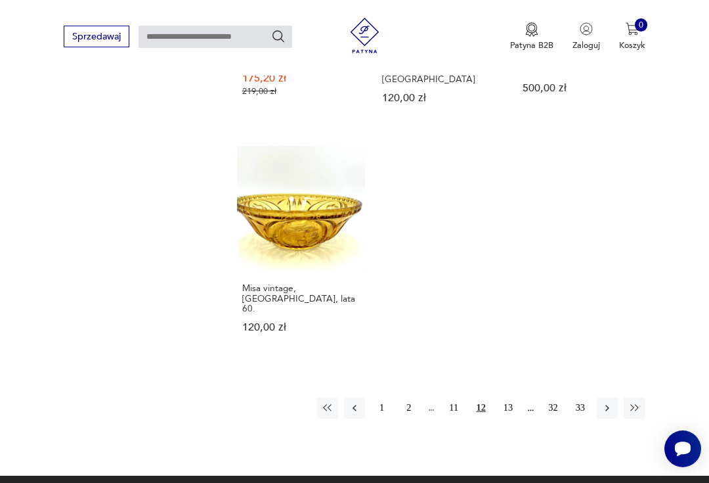
click at [507, 402] on button "13" at bounding box center [508, 407] width 21 height 21
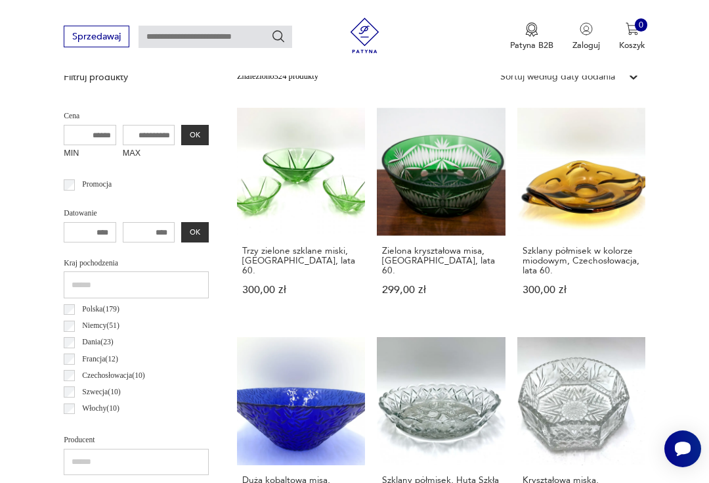
scroll to position [437, 0]
